Goal: Find specific page/section: Find specific page/section

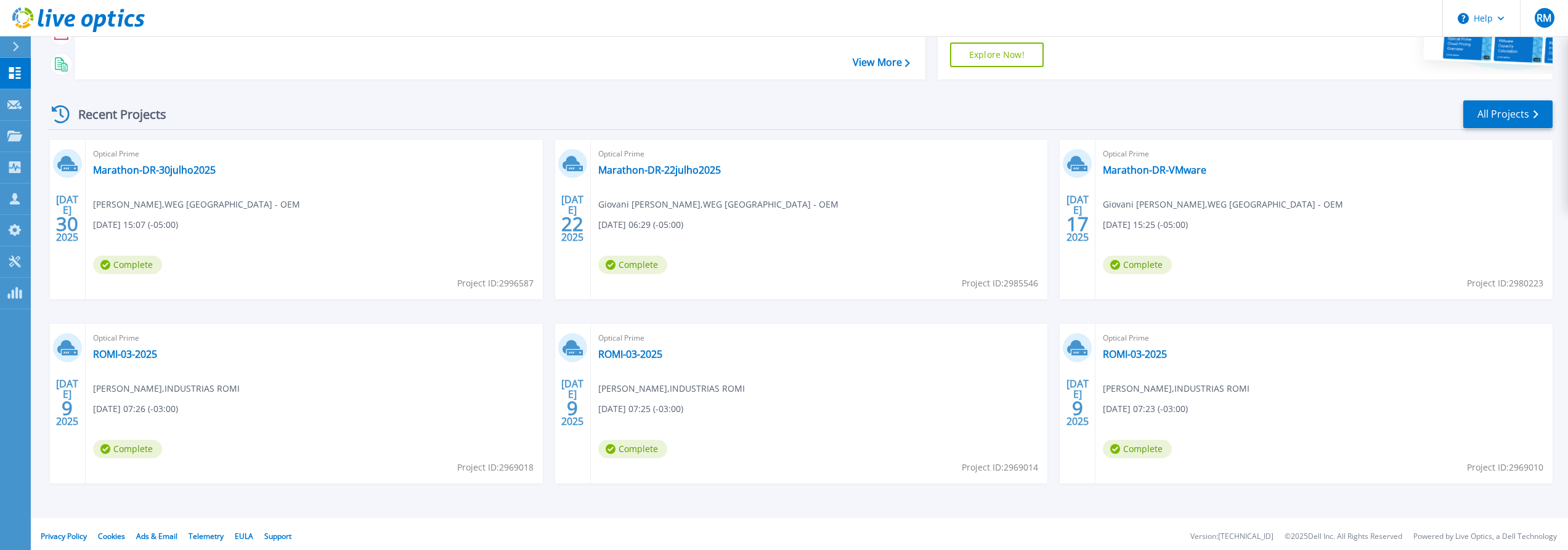
scroll to position [184, 0]
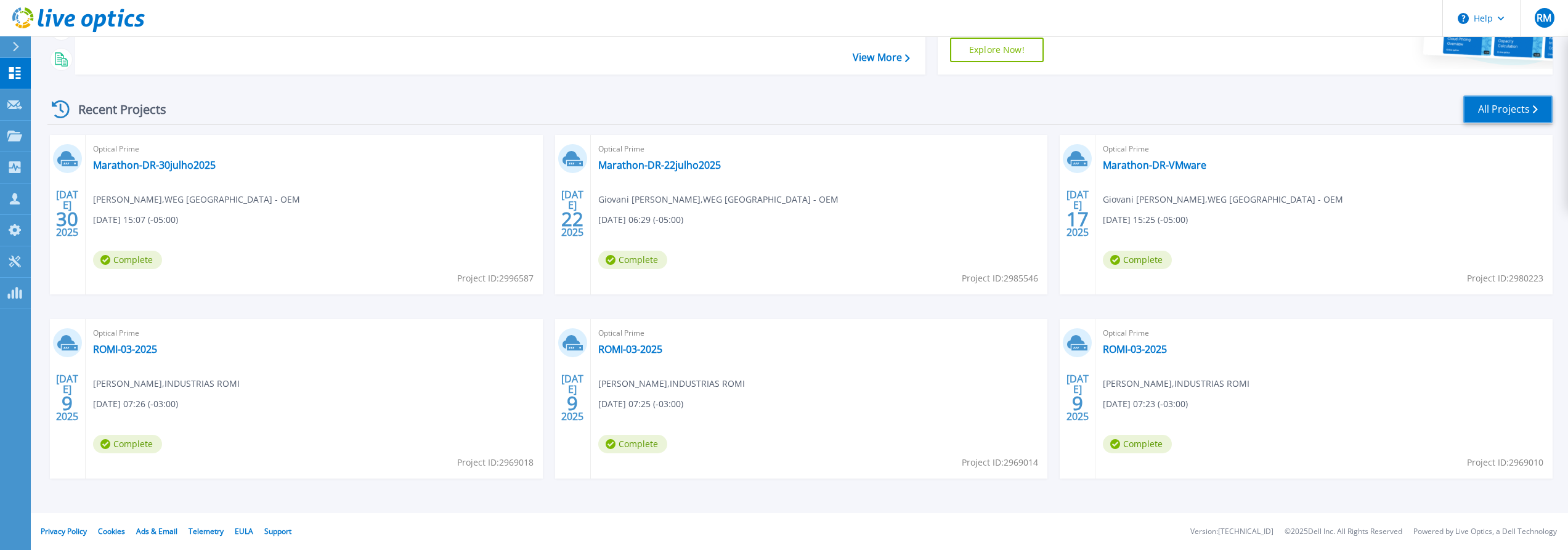
click at [1537, 101] on link "All Projects" at bounding box center [1508, 109] width 89 height 28
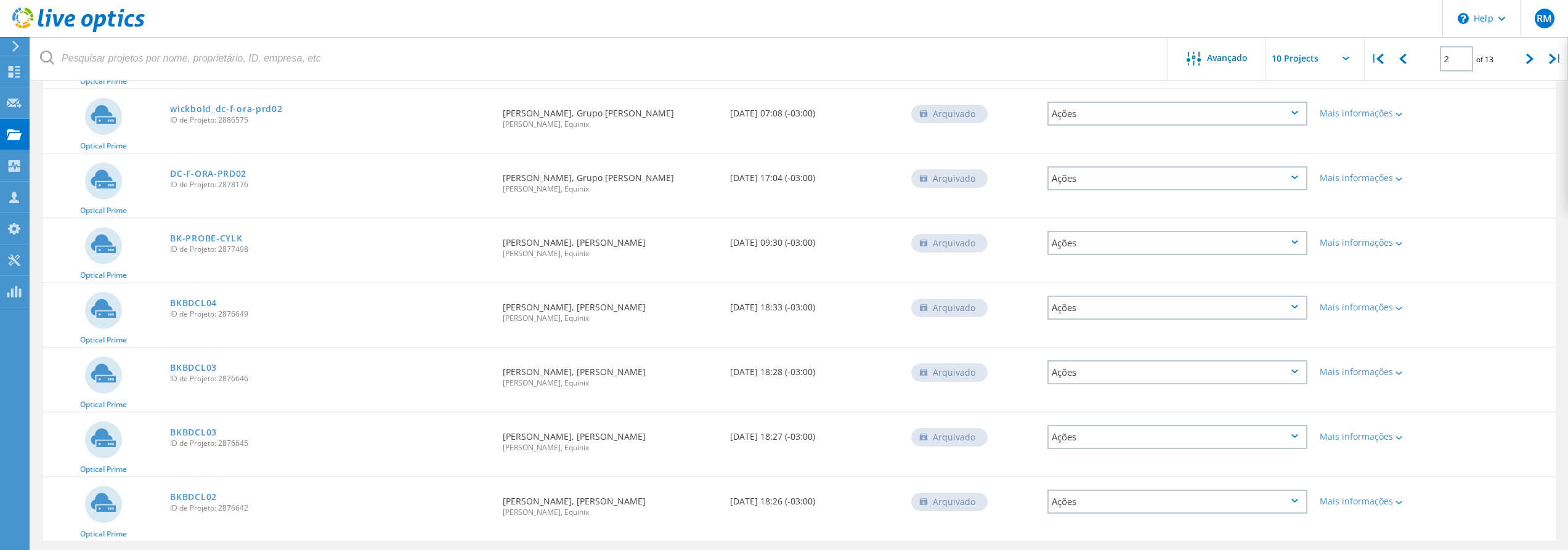
scroll to position [306, 0]
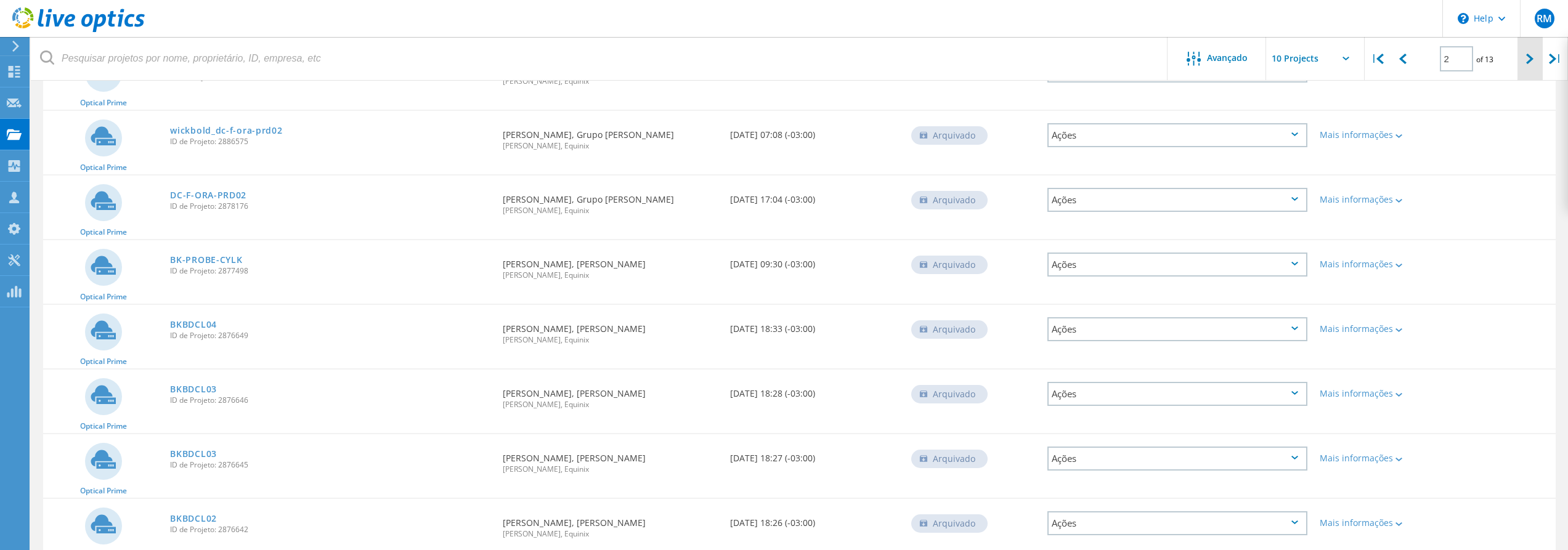
click at [1525, 63] on div at bounding box center [1530, 59] width 25 height 44
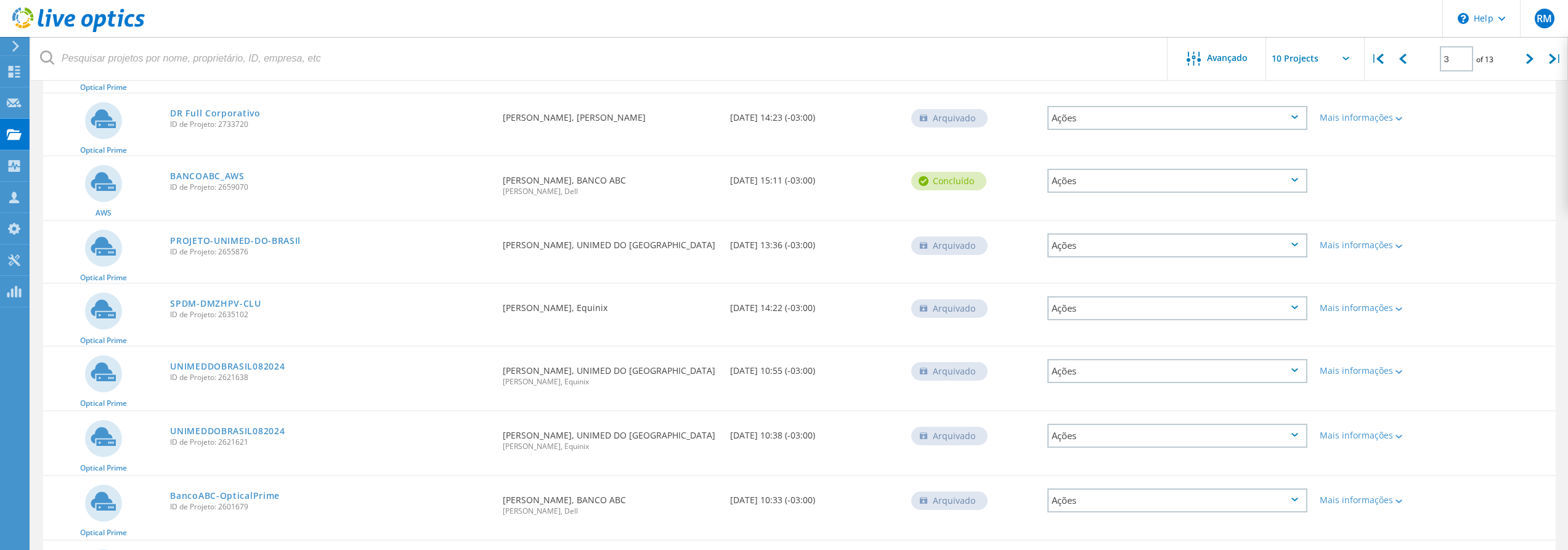
scroll to position [0, 0]
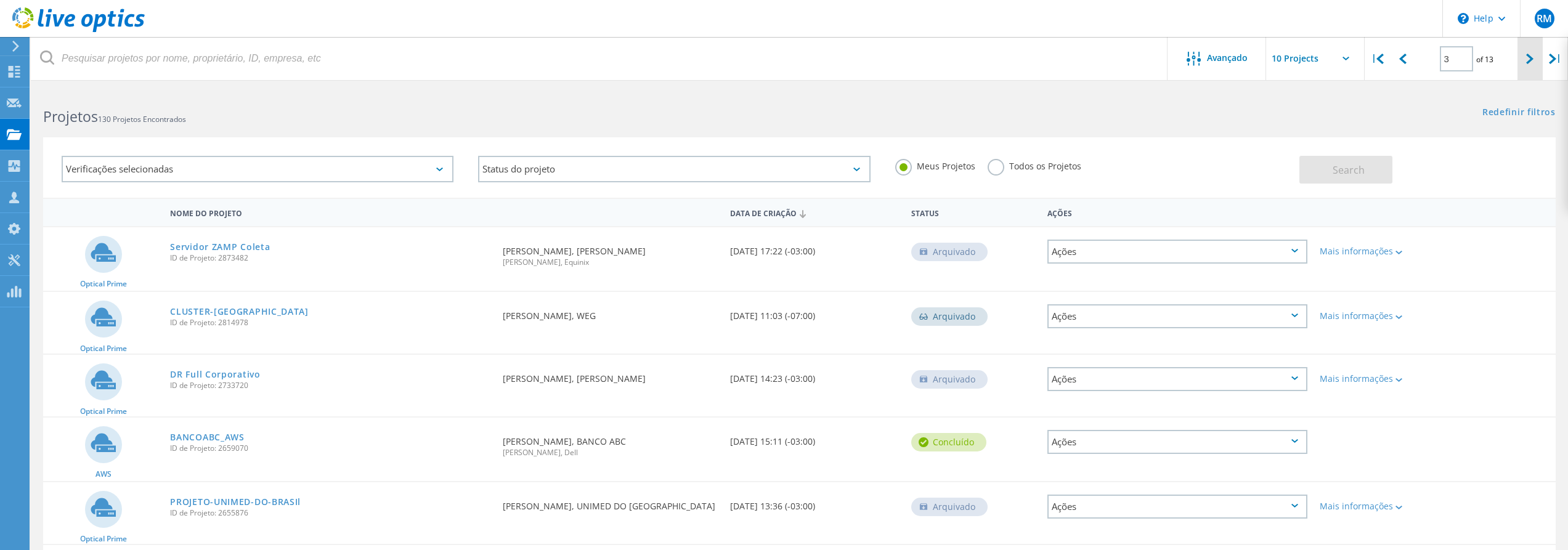
click at [1531, 57] on icon at bounding box center [1530, 59] width 7 height 11
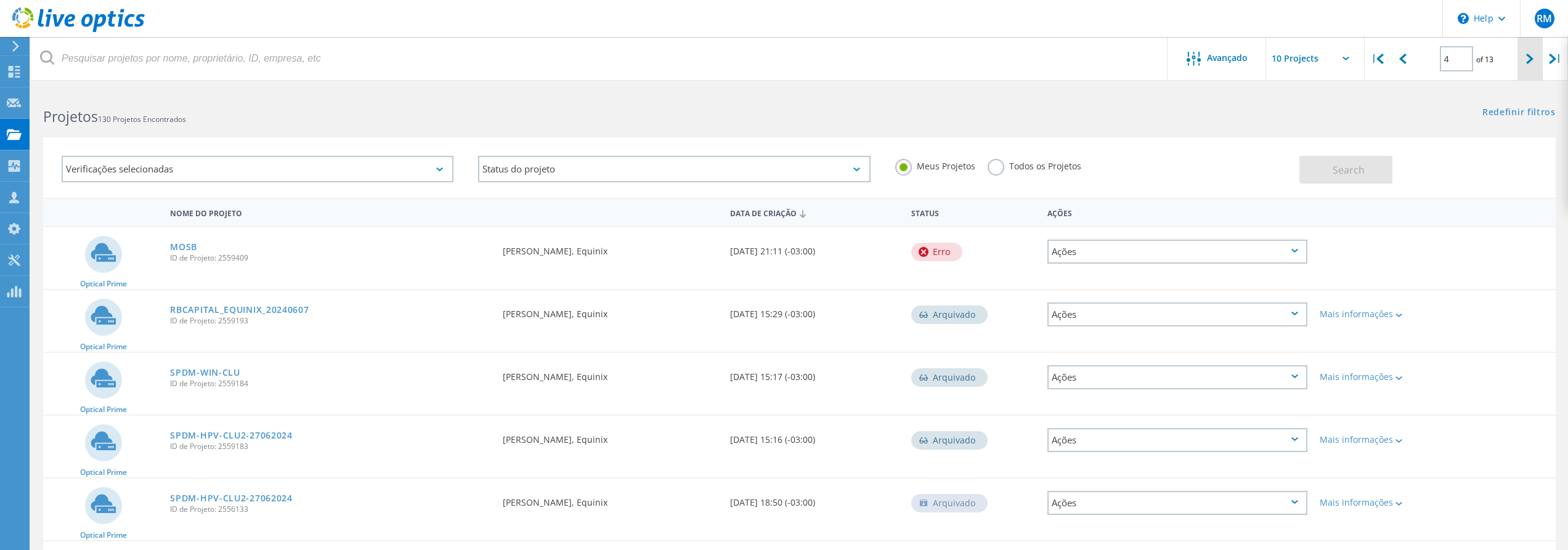
click at [1529, 60] on icon at bounding box center [1530, 59] width 7 height 11
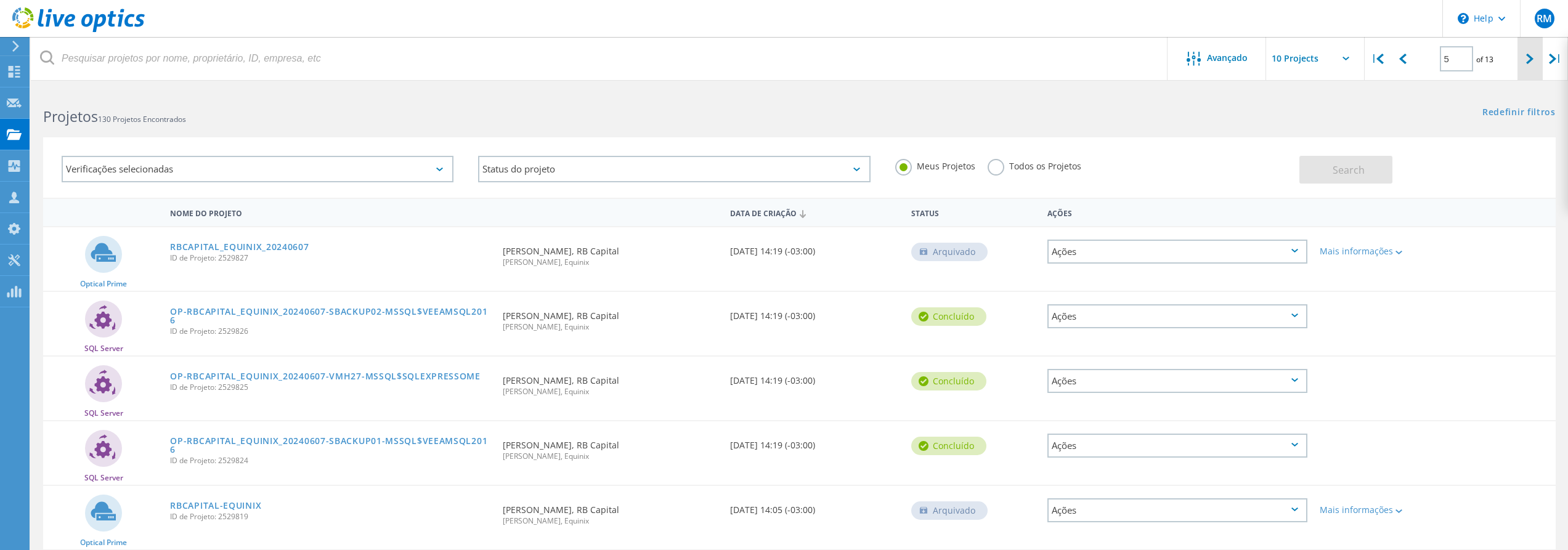
click at [1530, 49] on div at bounding box center [1530, 59] width 25 height 44
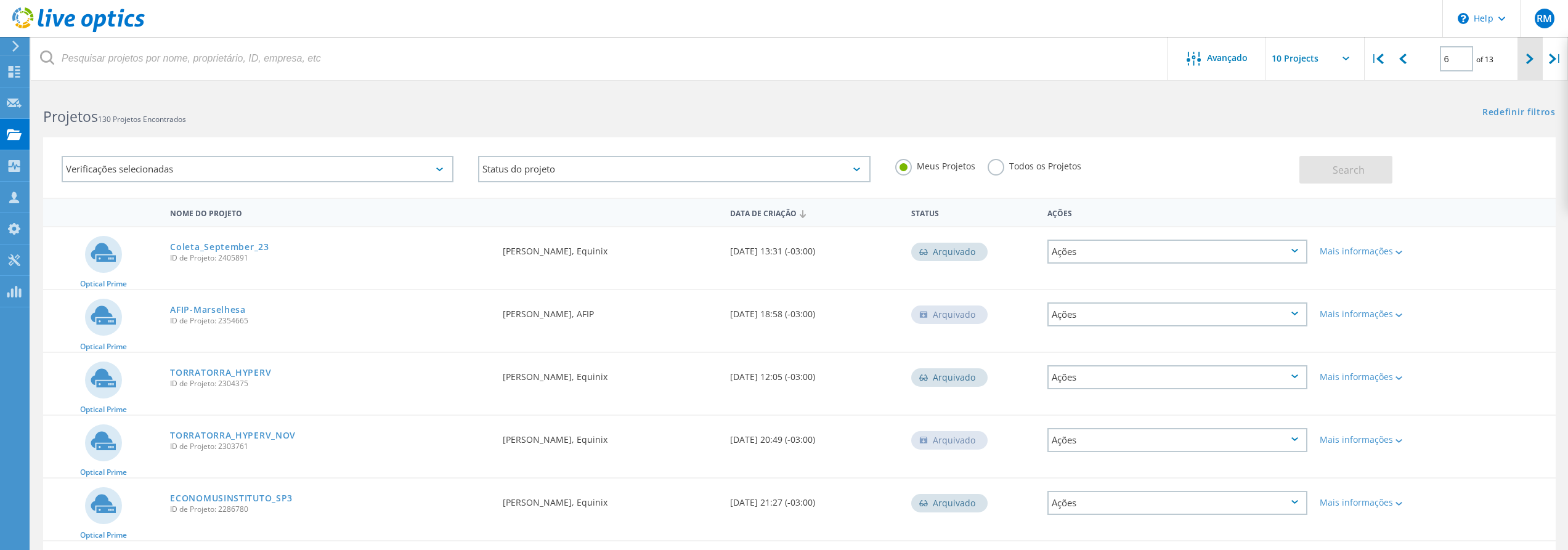
click at [1540, 60] on div at bounding box center [1530, 59] width 25 height 44
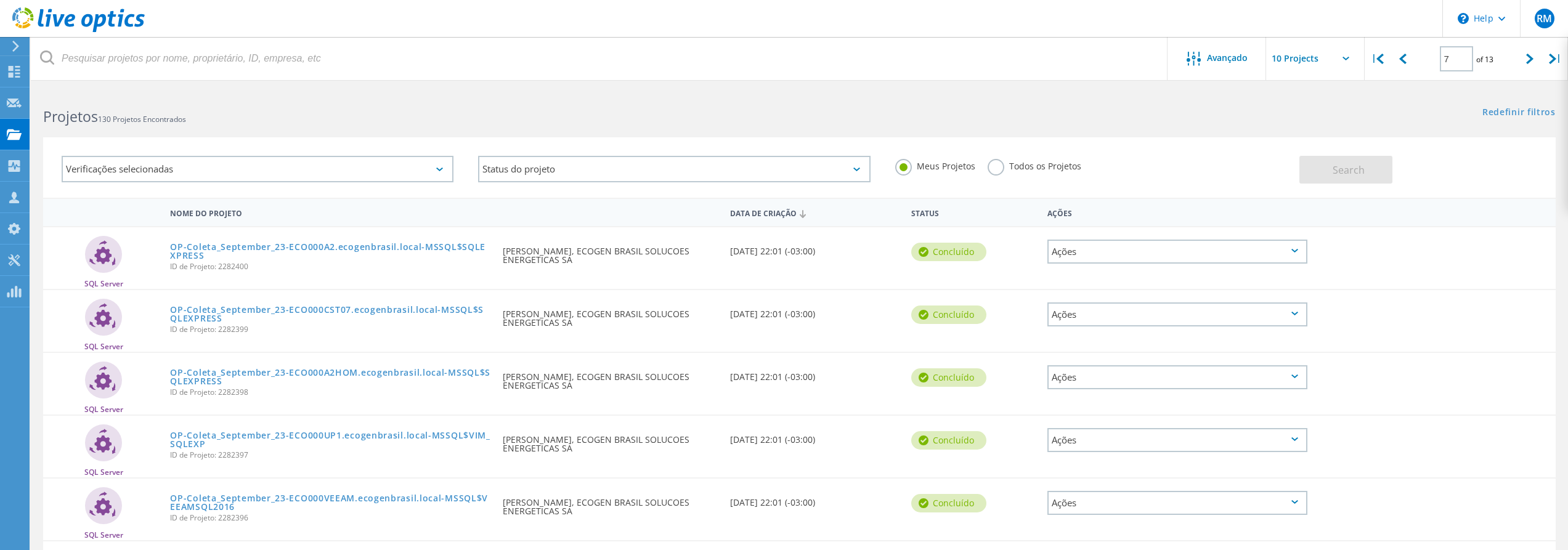
click at [1350, 57] on input "text" at bounding box center [1328, 59] width 123 height 43
click at [1377, 57] on icon at bounding box center [1380, 59] width 7 height 11
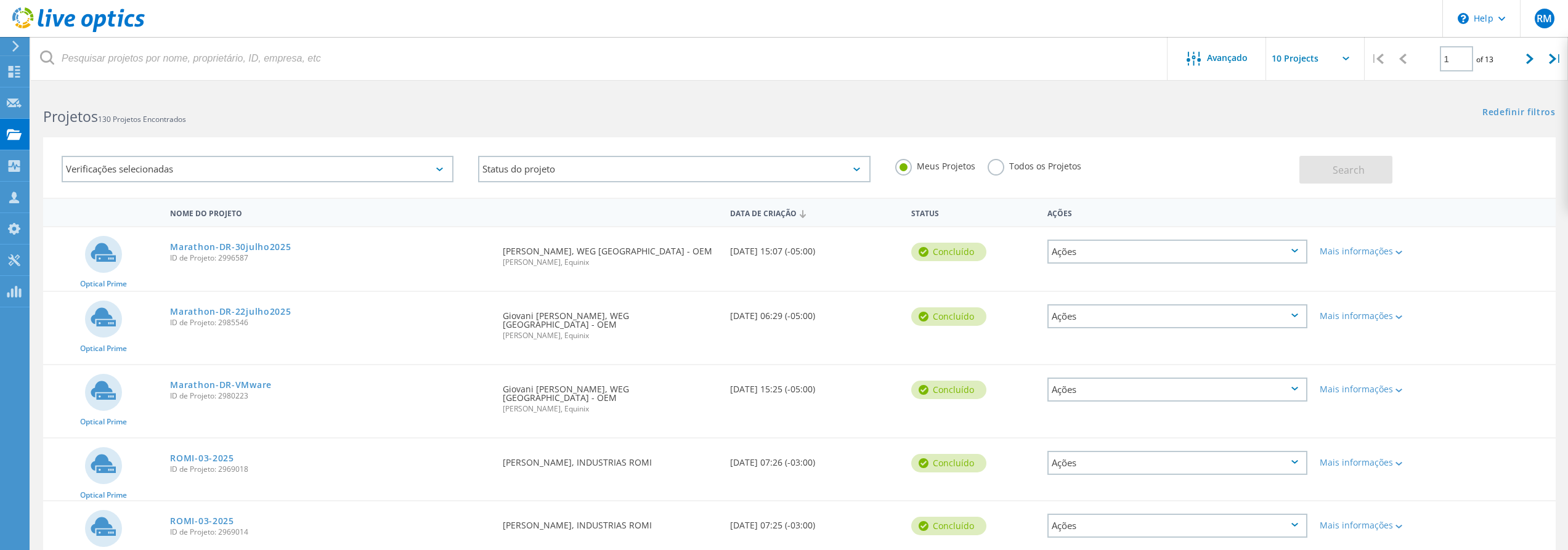
click at [998, 170] on label "Todos os Projetos" at bounding box center [1034, 164] width 94 height 11
click at [0, 0] on input "Todos os Projetos" at bounding box center [0, 0] width 0 height 0
click at [1343, 172] on span "Search" at bounding box center [1349, 170] width 32 height 14
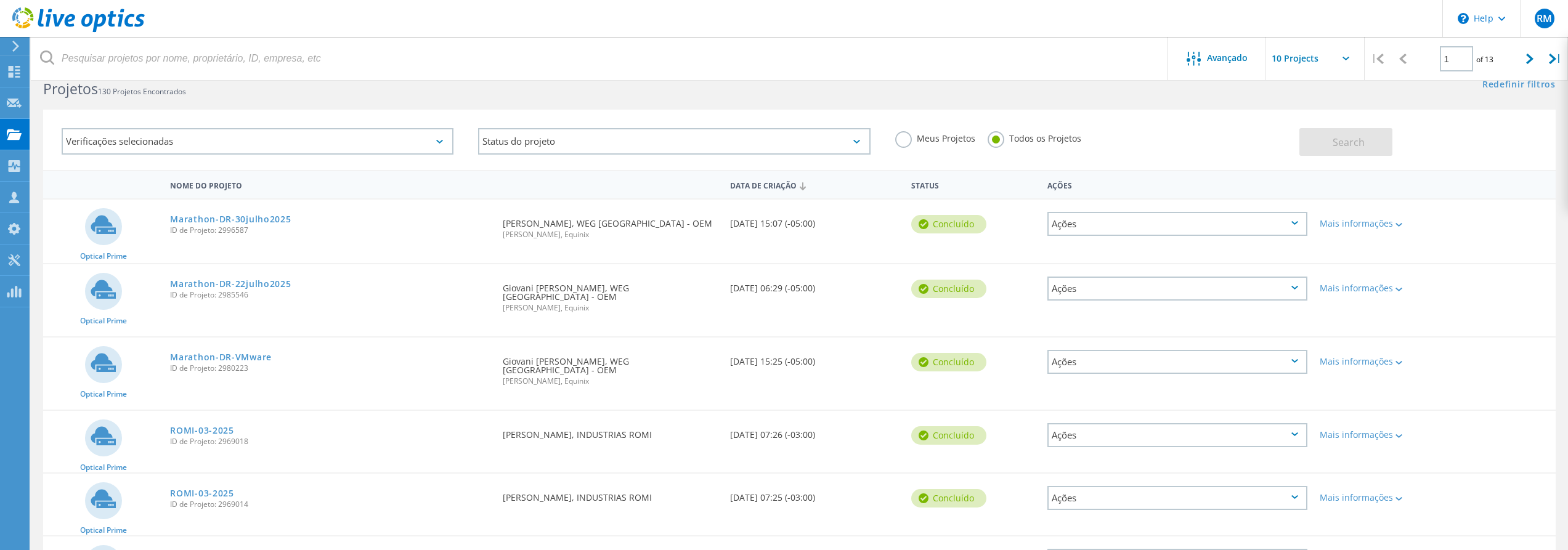
scroll to position [9, 0]
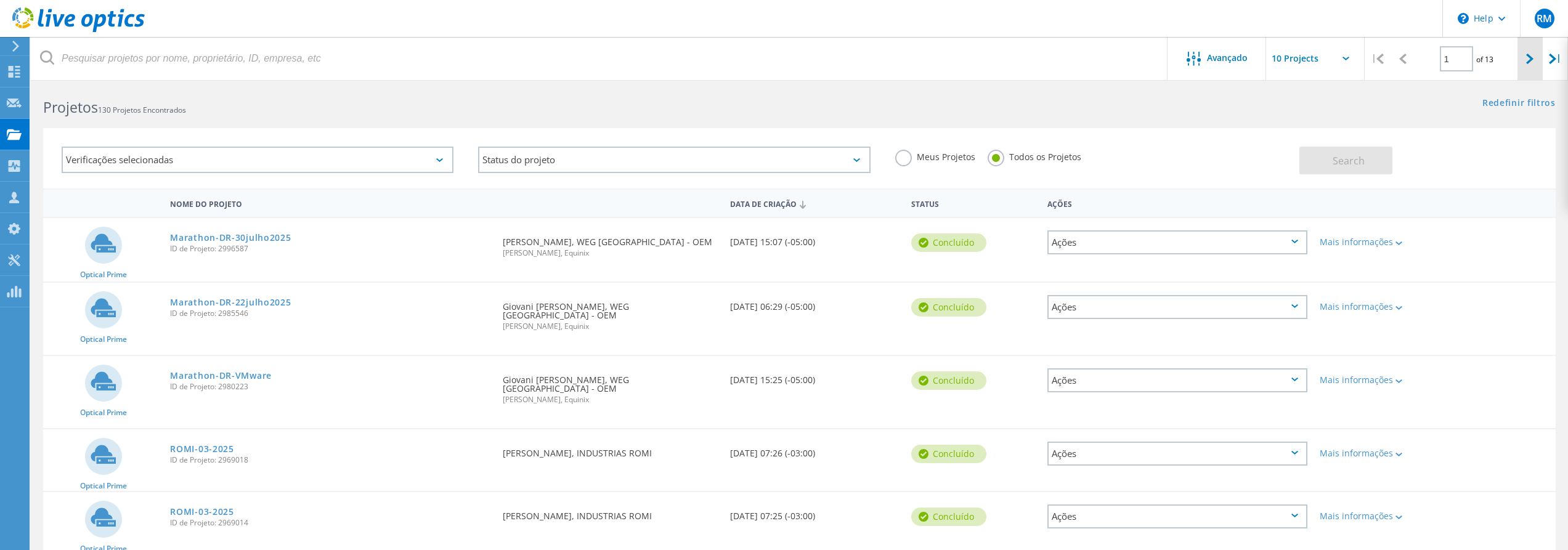
click at [1537, 61] on div at bounding box center [1530, 59] width 25 height 44
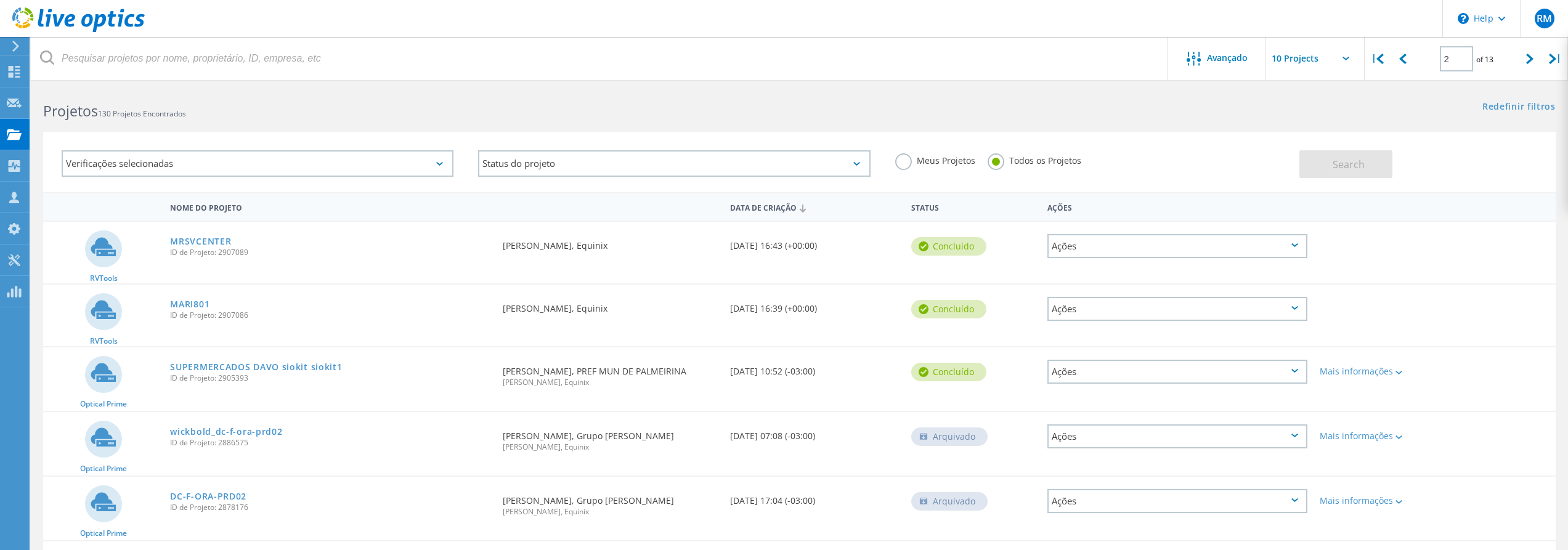
scroll to position [0, 0]
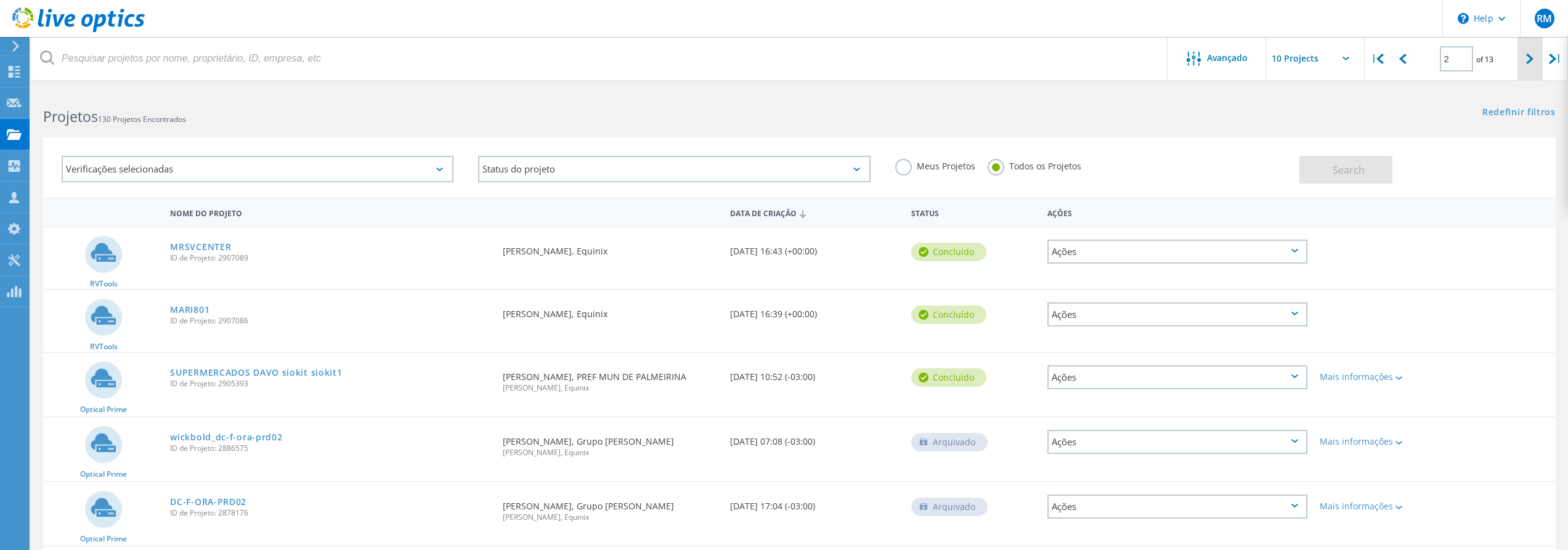
click at [1537, 65] on div at bounding box center [1530, 59] width 25 height 44
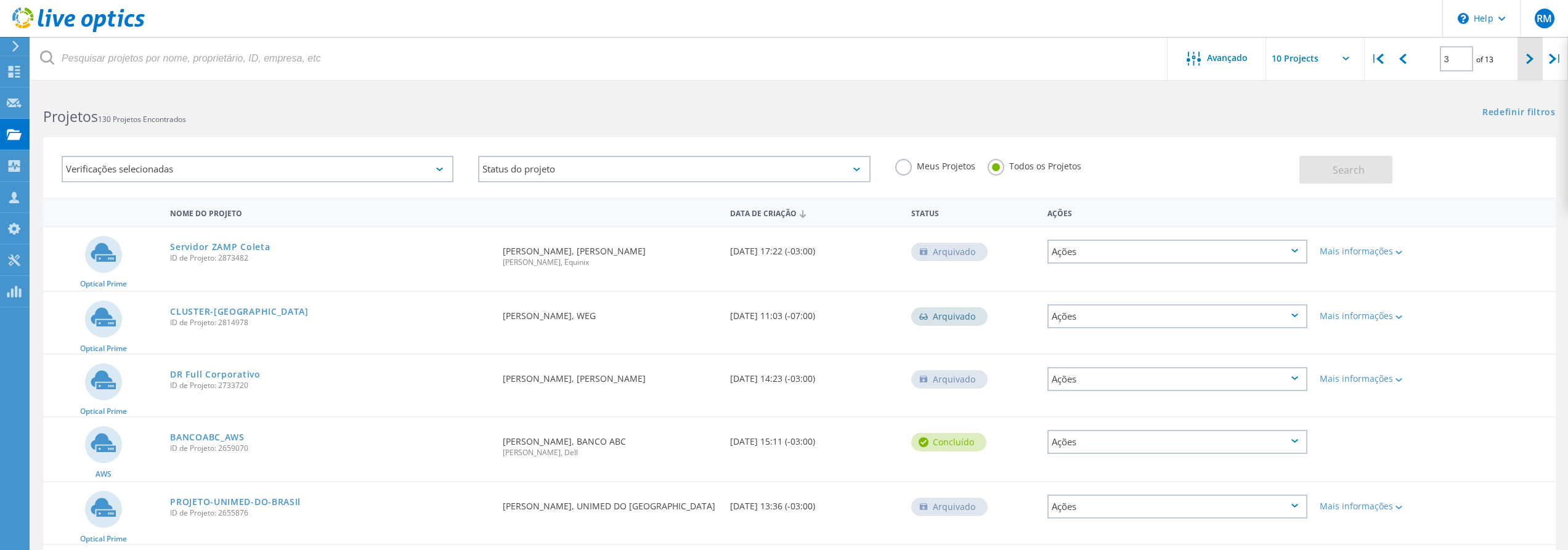
click at [1532, 69] on div at bounding box center [1530, 59] width 25 height 44
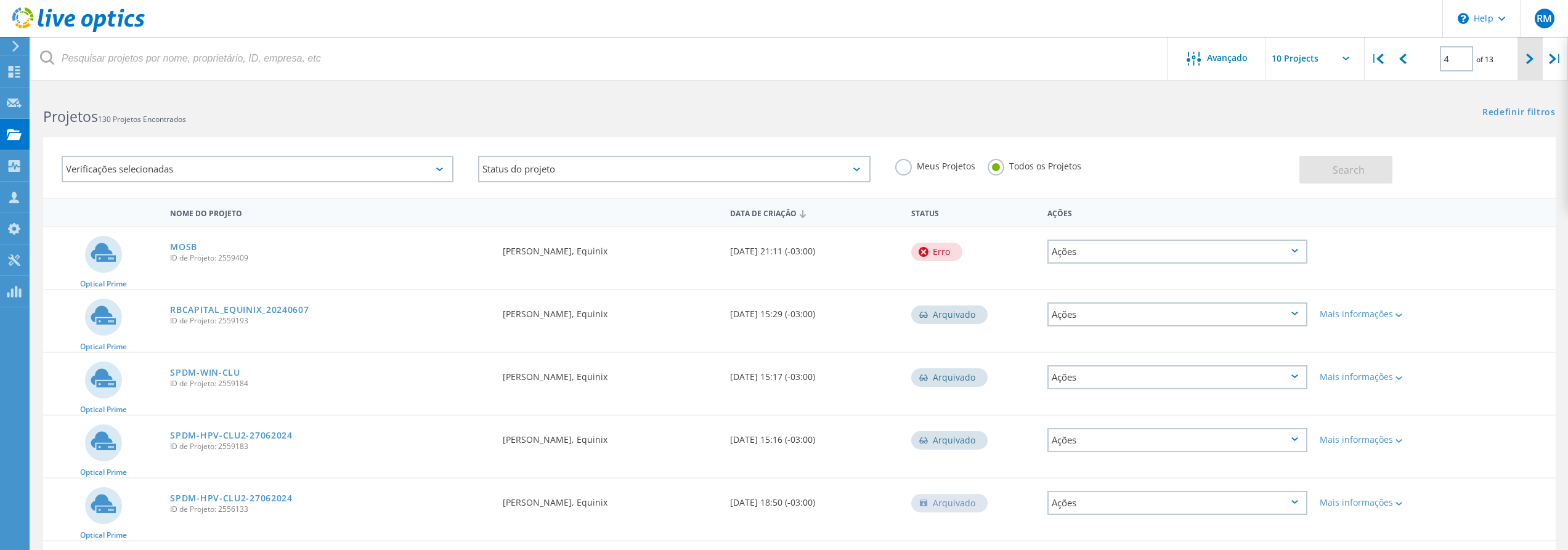
click at [1519, 54] on div at bounding box center [1530, 59] width 25 height 44
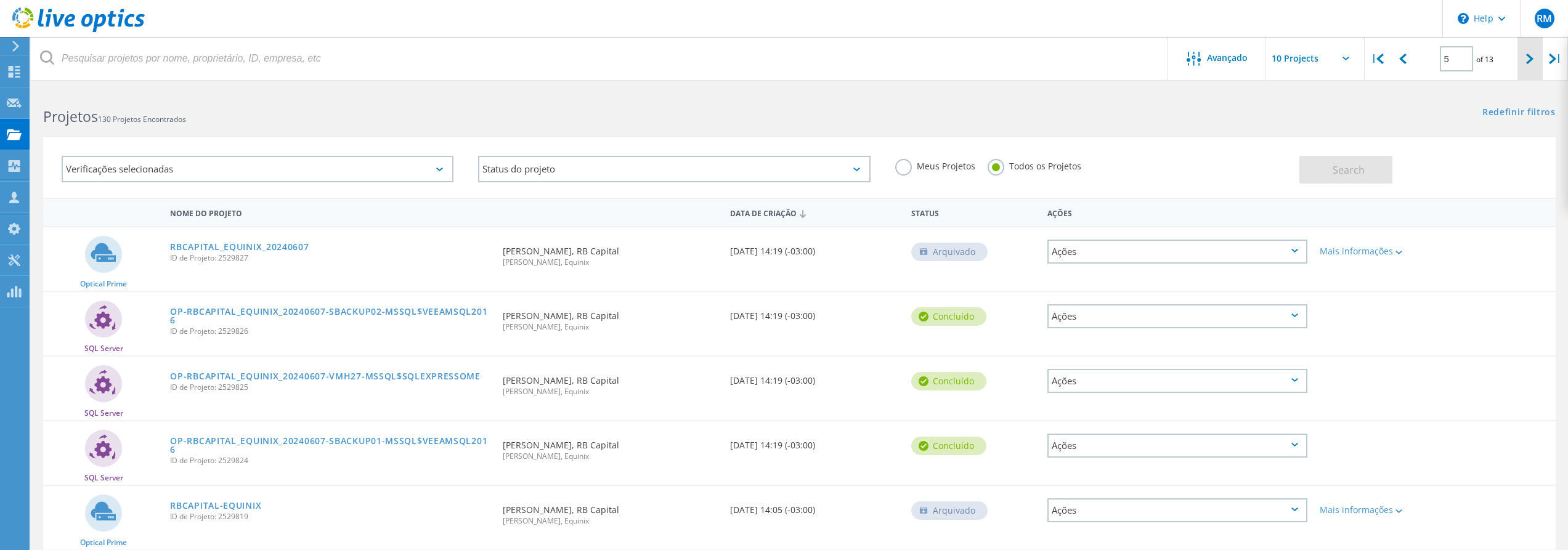
click at [1536, 56] on div at bounding box center [1530, 59] width 25 height 44
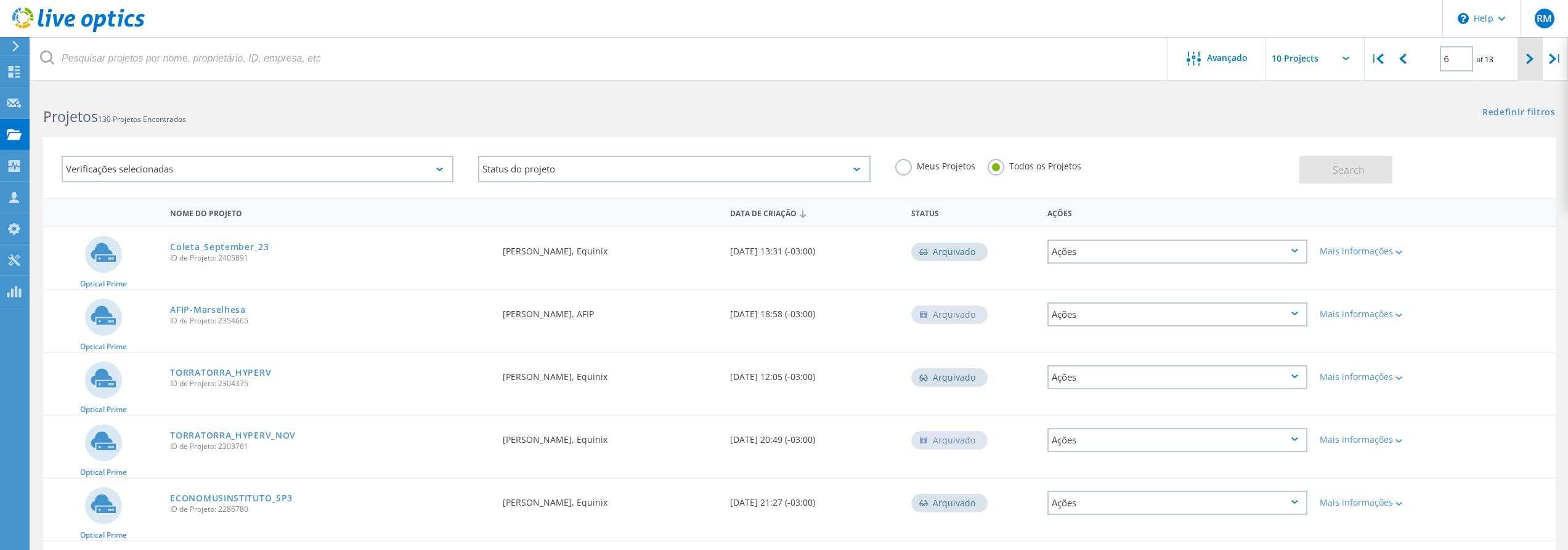
click at [1524, 56] on div at bounding box center [1530, 59] width 25 height 44
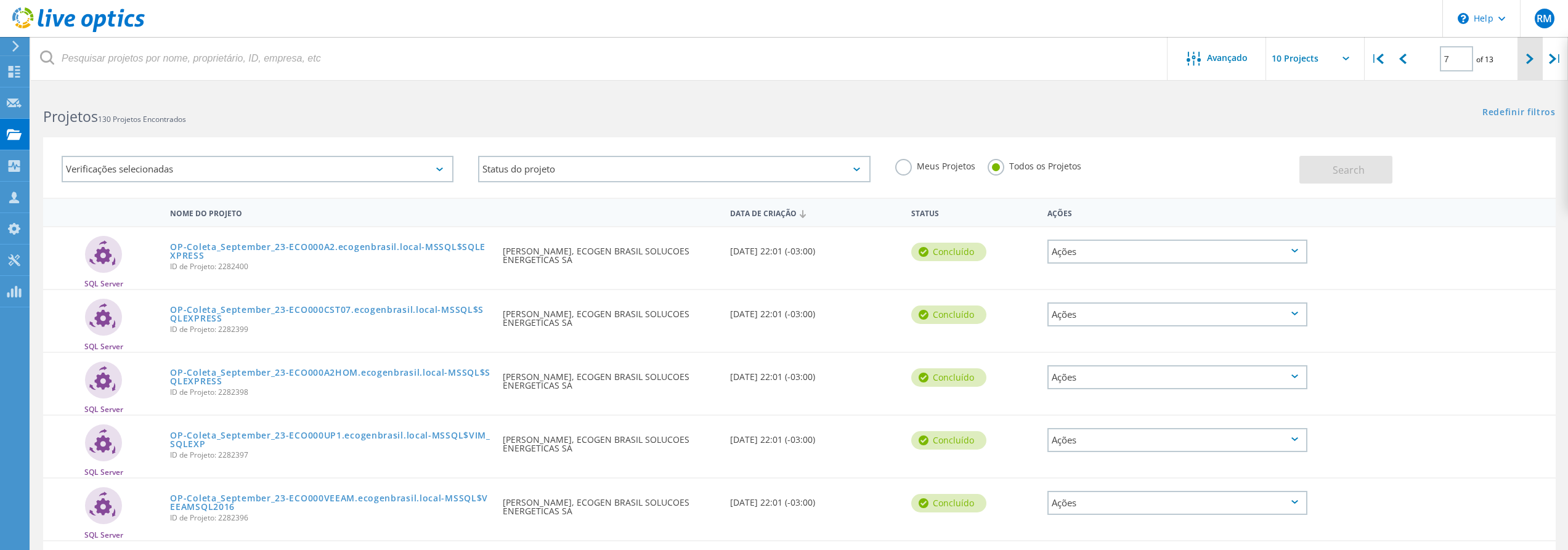
click at [1528, 56] on icon at bounding box center [1530, 59] width 7 height 11
type input "8"
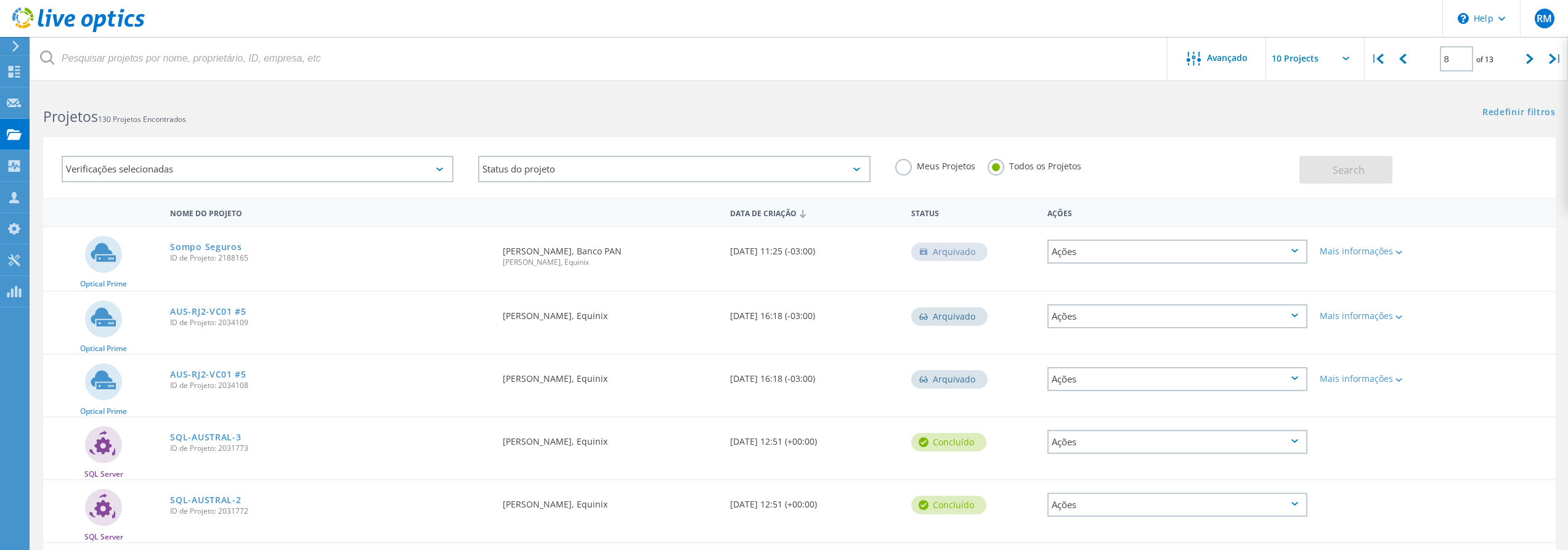
click at [247, 166] on div "Verificações selecionadas" at bounding box center [257, 169] width 392 height 26
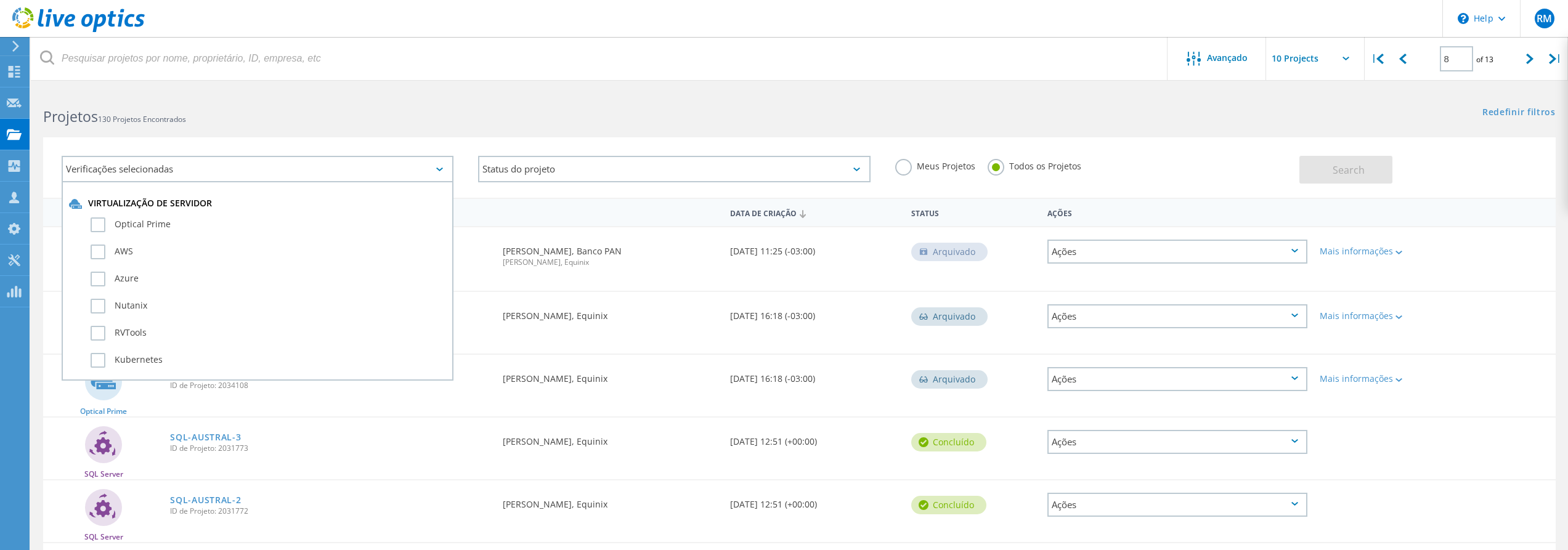
click at [294, 127] on div "Verificações selecionadas Virtualização de servidor Optical Prime AWS Azure Nut…" at bounding box center [799, 160] width 1537 height 76
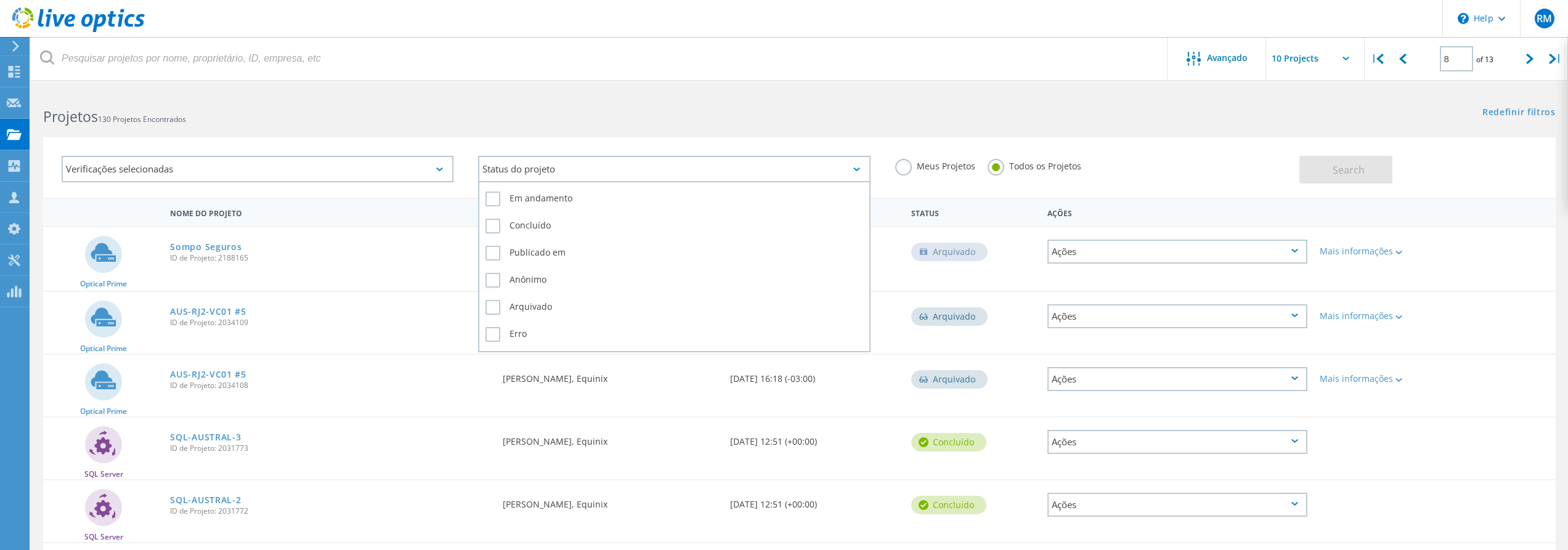
click at [567, 164] on div "Status do projeto" at bounding box center [674, 169] width 392 height 26
click at [571, 128] on div "Verificações selecionadas Status do projeto Em andamento Concluído Publicado em…" at bounding box center [799, 160] width 1537 height 76
